Goal: Task Accomplishment & Management: Use online tool/utility

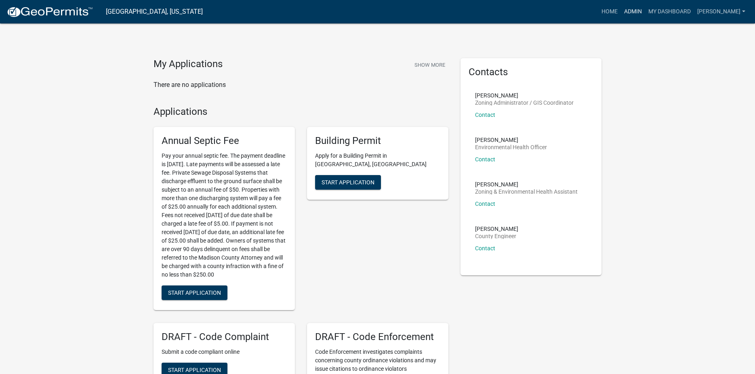
click at [641, 14] on link "Admin" at bounding box center [633, 11] width 24 height 15
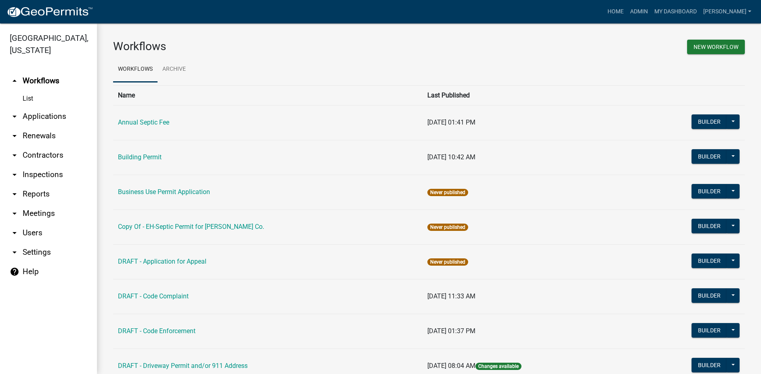
click at [40, 107] on link "arrow_drop_down Applications" at bounding box center [48, 116] width 97 height 19
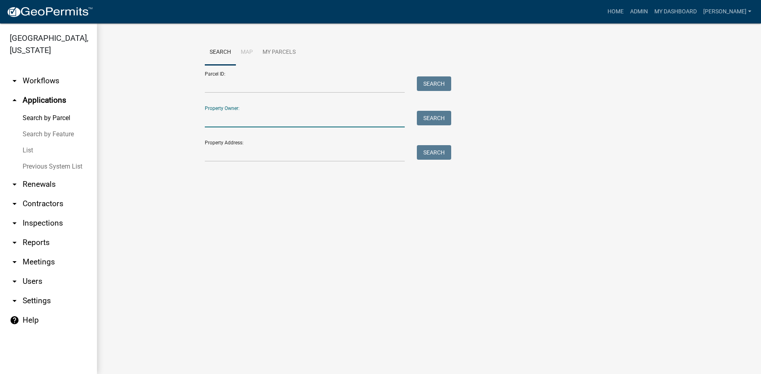
click at [217, 118] on input "Property Owner:" at bounding box center [305, 119] width 200 height 17
click at [221, 156] on input "Property Address:" at bounding box center [305, 153] width 200 height 17
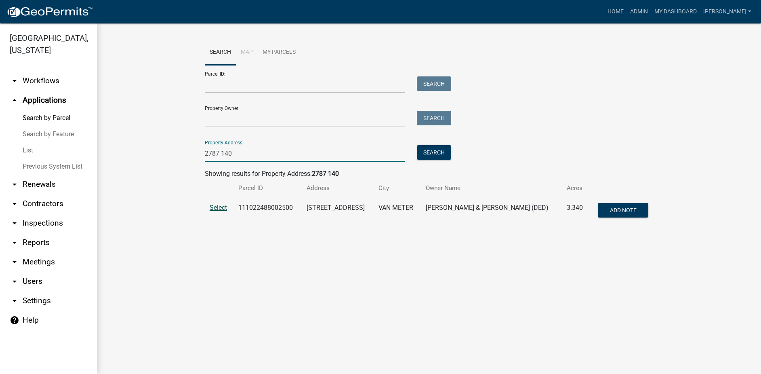
type input "2787 140"
click at [226, 208] on span "Select" at bounding box center [218, 208] width 17 height 8
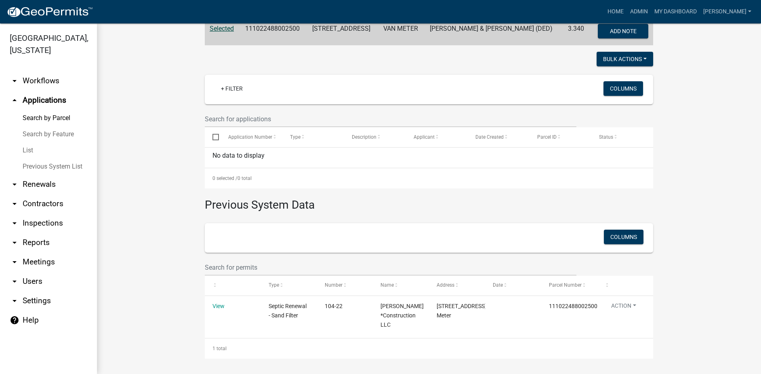
scroll to position [179, 0]
